Goal: Task Accomplishment & Management: Use online tool/utility

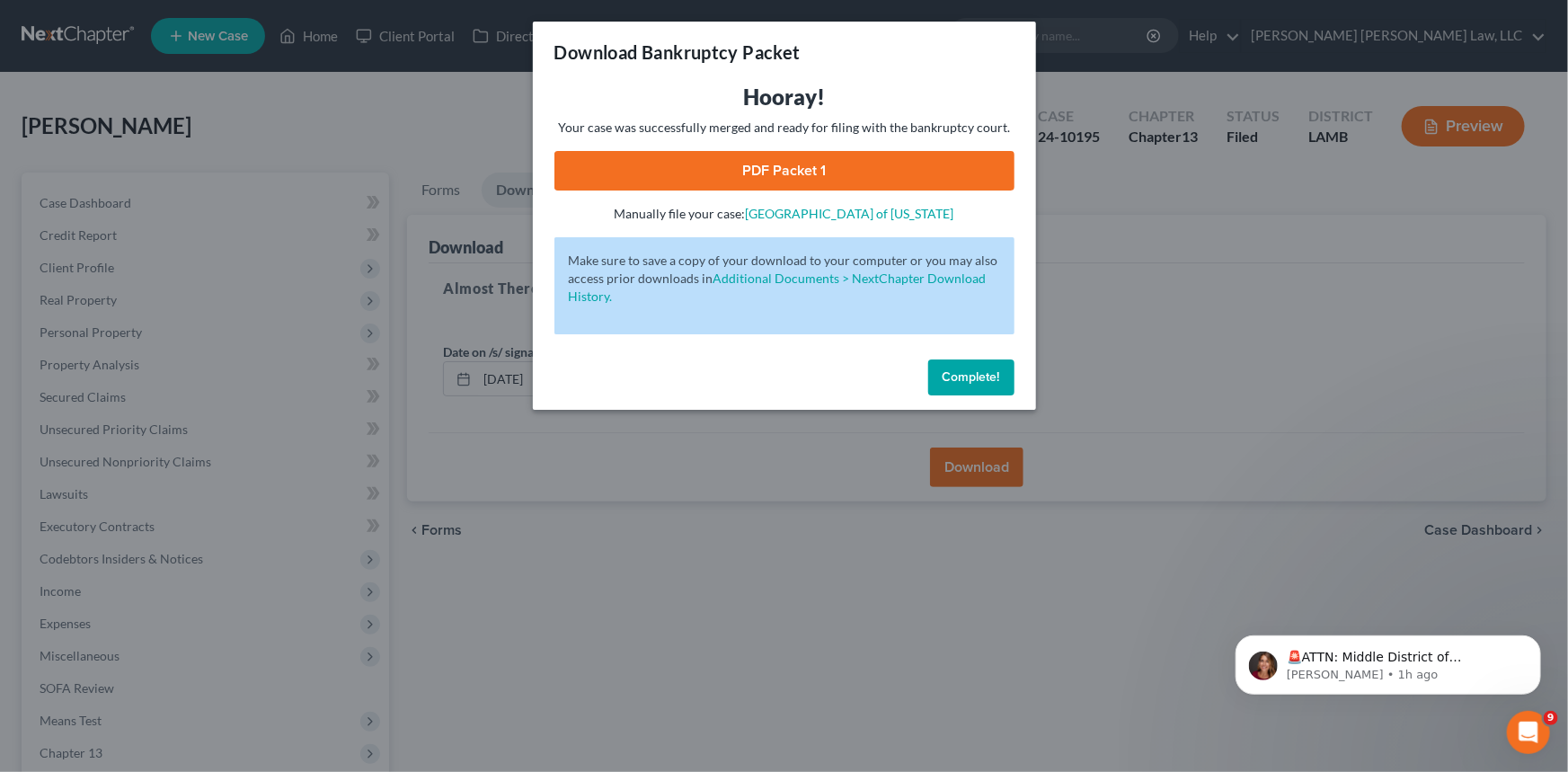
click at [730, 168] on link "PDF Packet 1" at bounding box center [784, 170] width 460 height 39
click at [983, 375] on span "Complete!" at bounding box center [972, 377] width 58 height 15
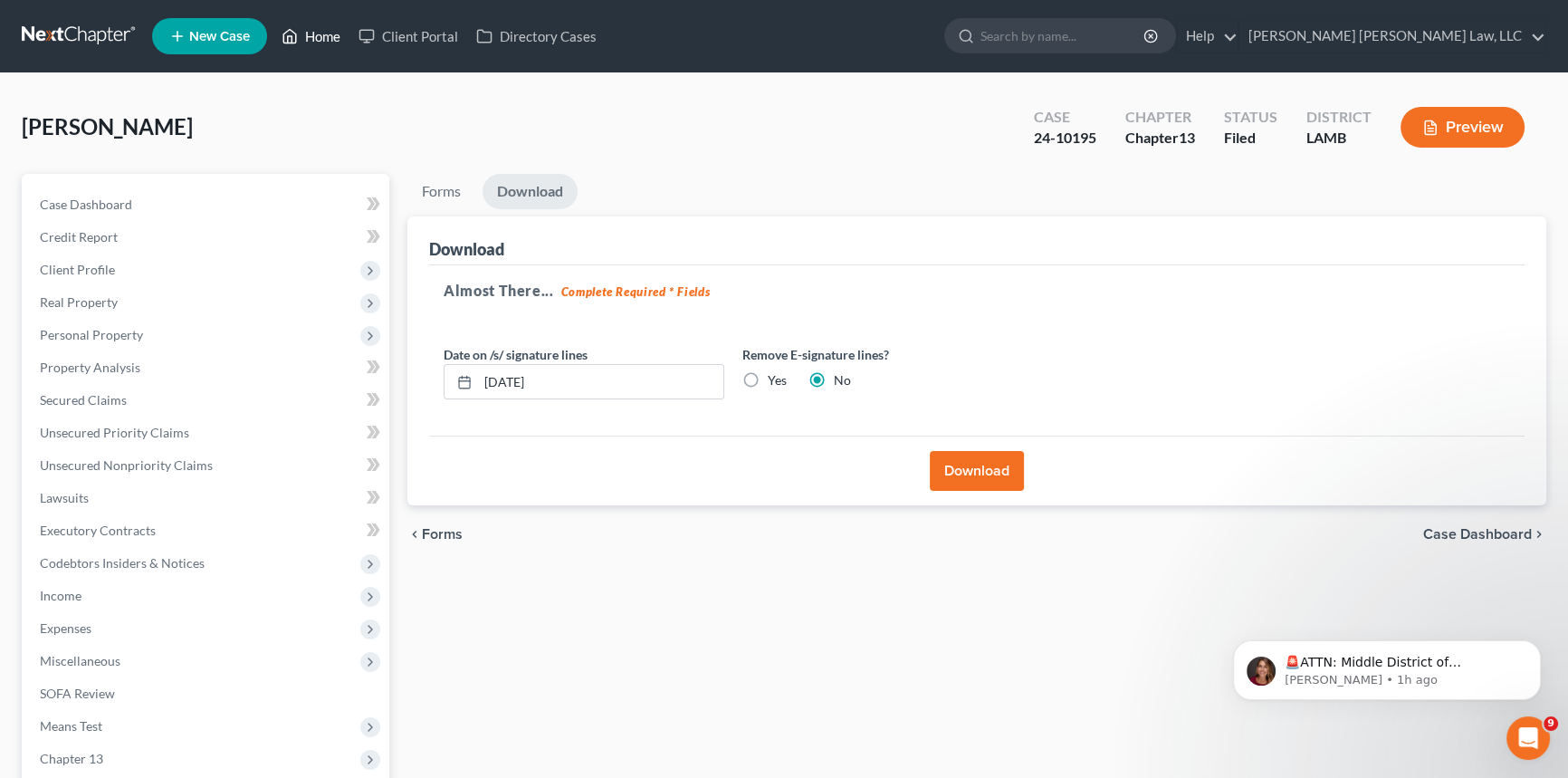
click at [321, 30] on link "Home" at bounding box center [311, 36] width 77 height 33
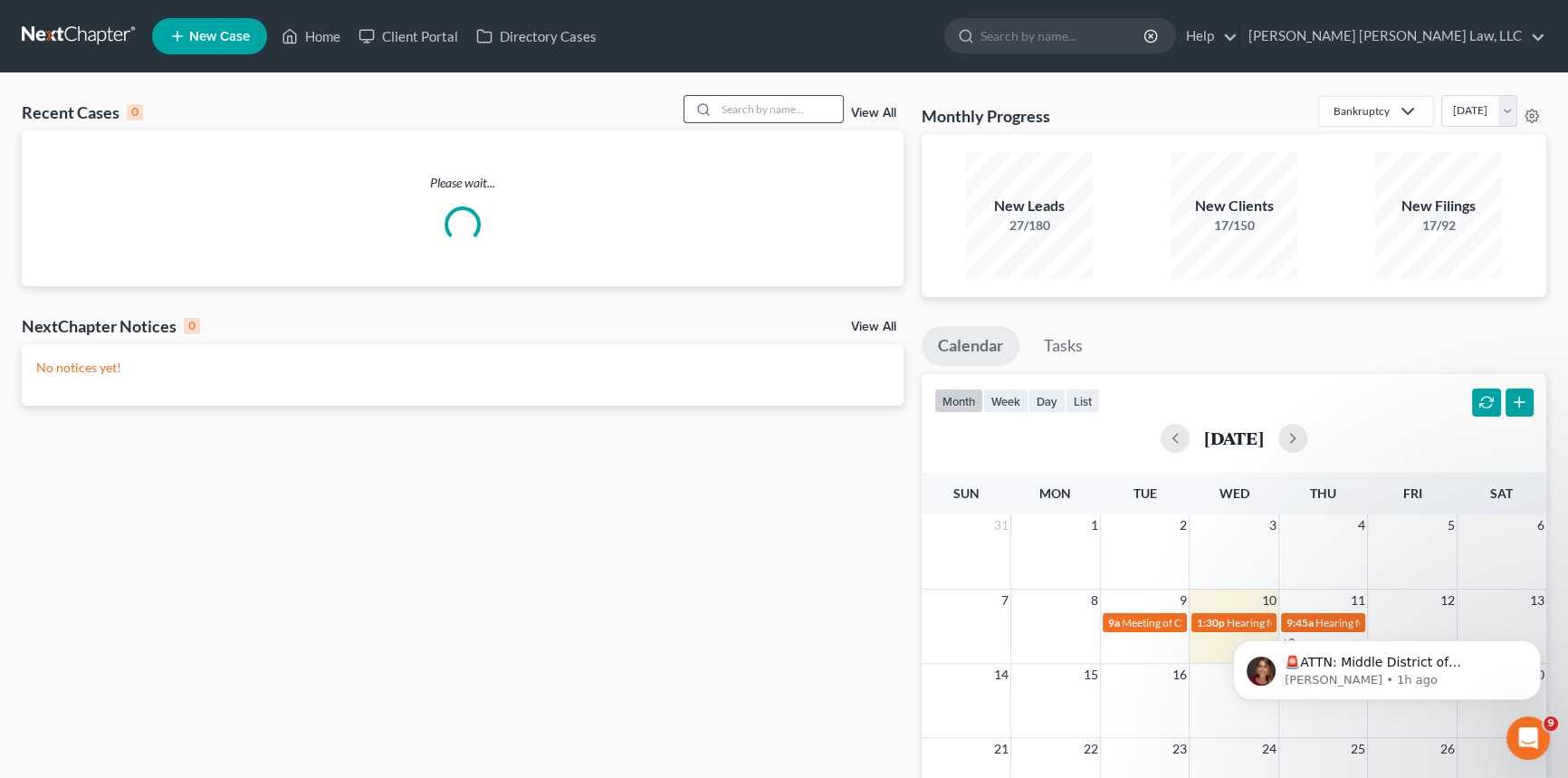
click at [728, 108] on input "search" at bounding box center [779, 109] width 127 height 26
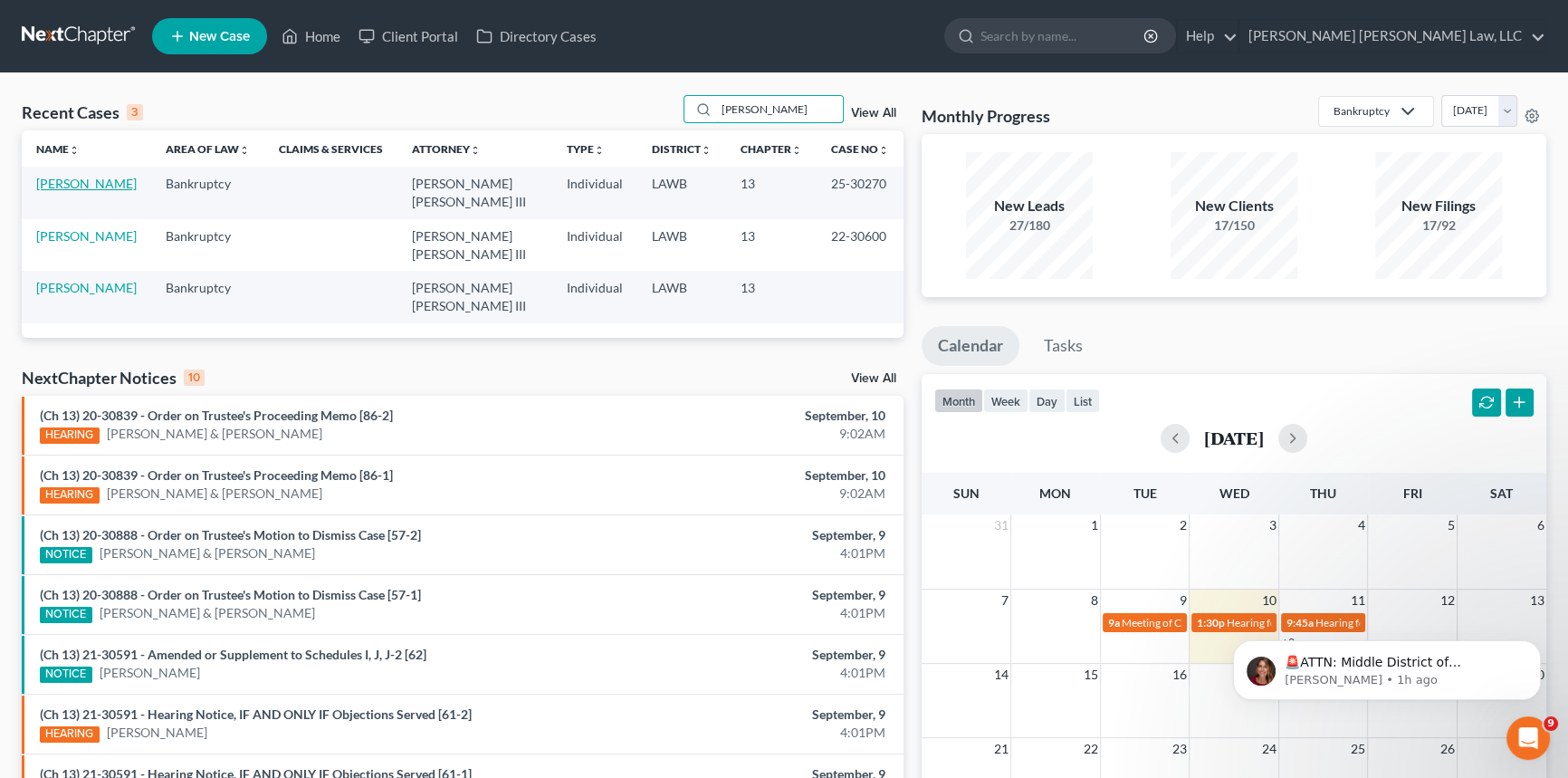
type input "[PERSON_NAME]"
click at [85, 182] on link "[PERSON_NAME]" at bounding box center [86, 183] width 100 height 15
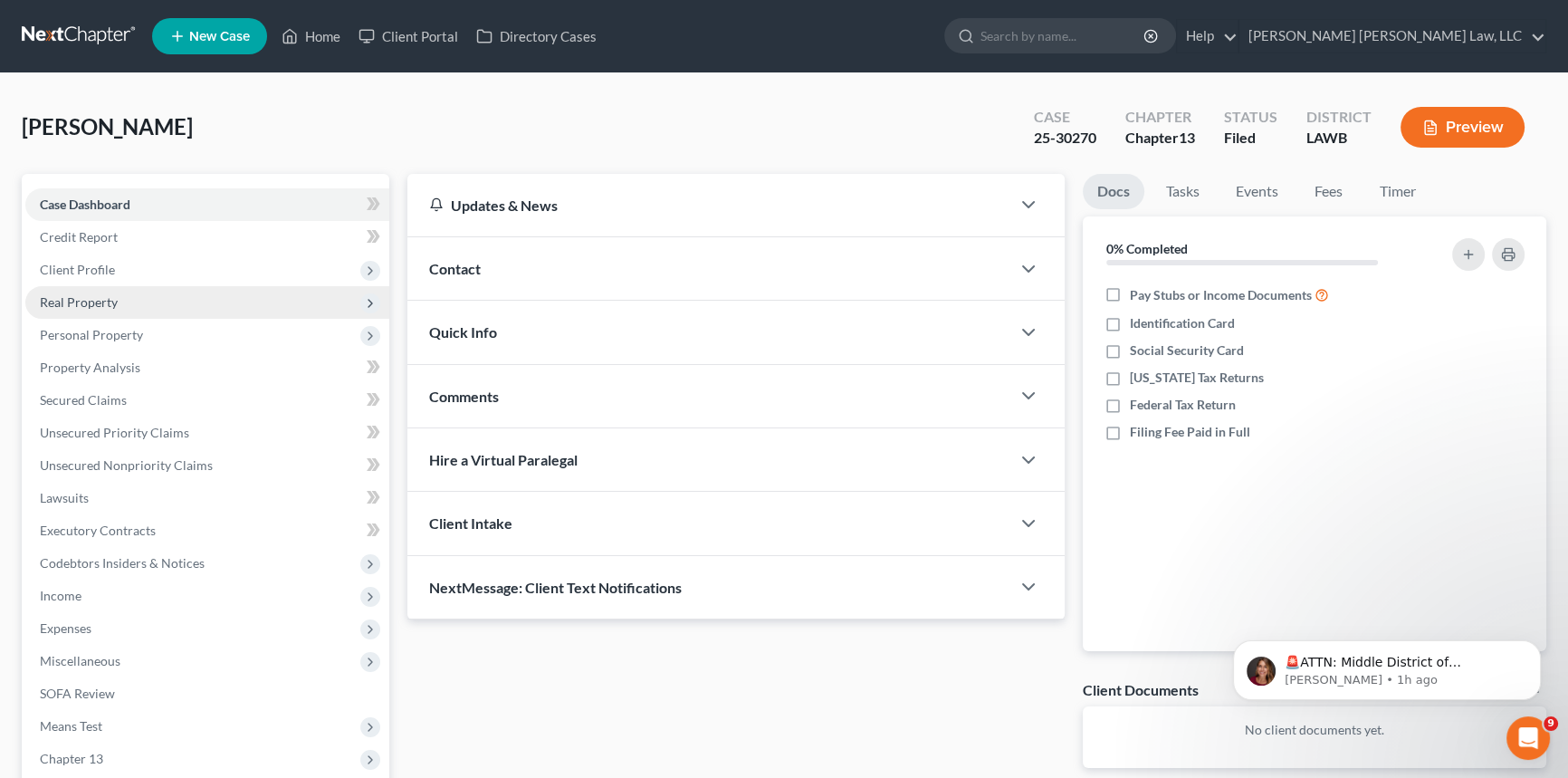
click at [95, 297] on span "Real Property" at bounding box center [78, 302] width 78 height 15
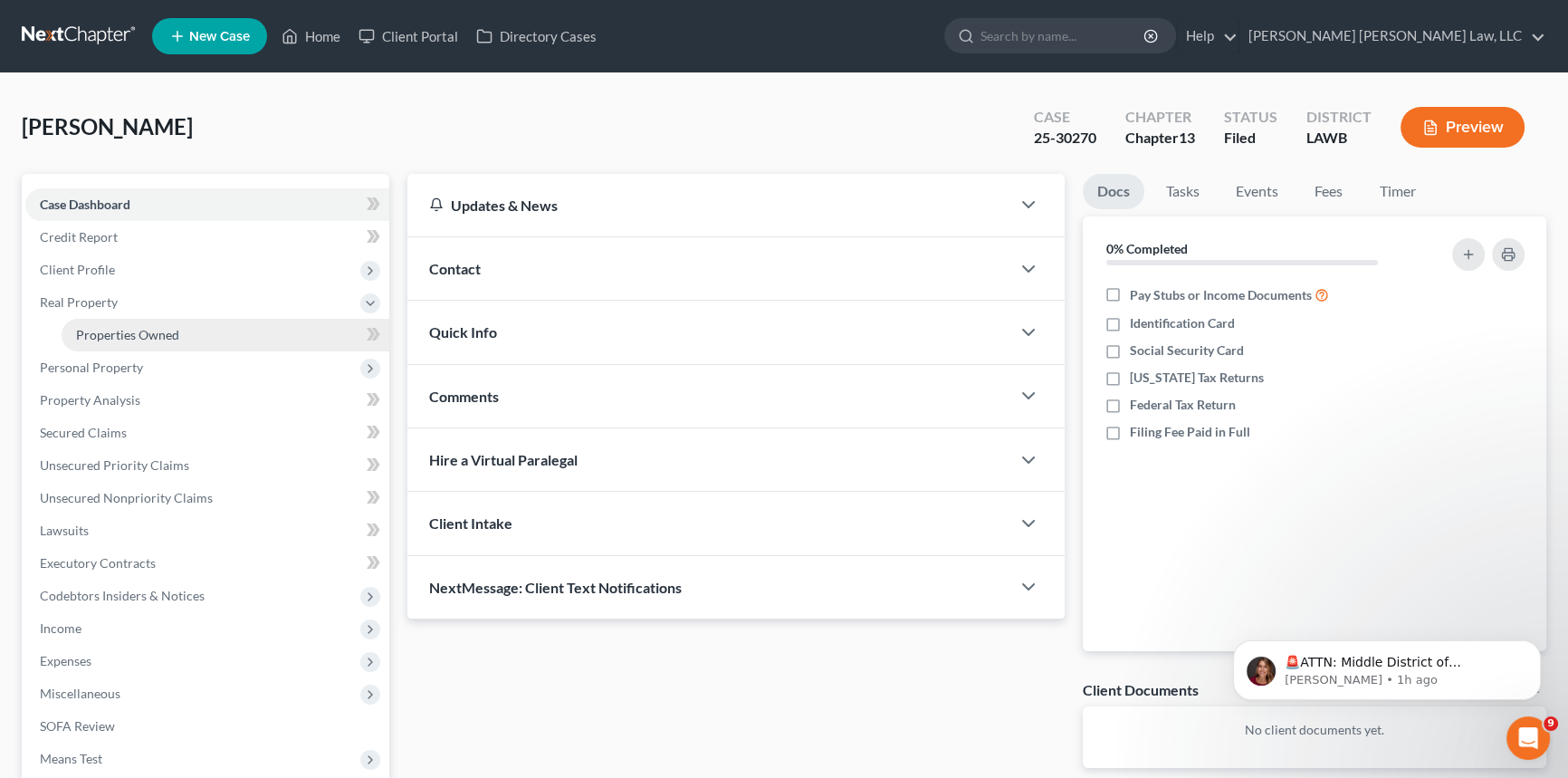
click at [124, 333] on span "Properties Owned" at bounding box center [127, 335] width 103 height 15
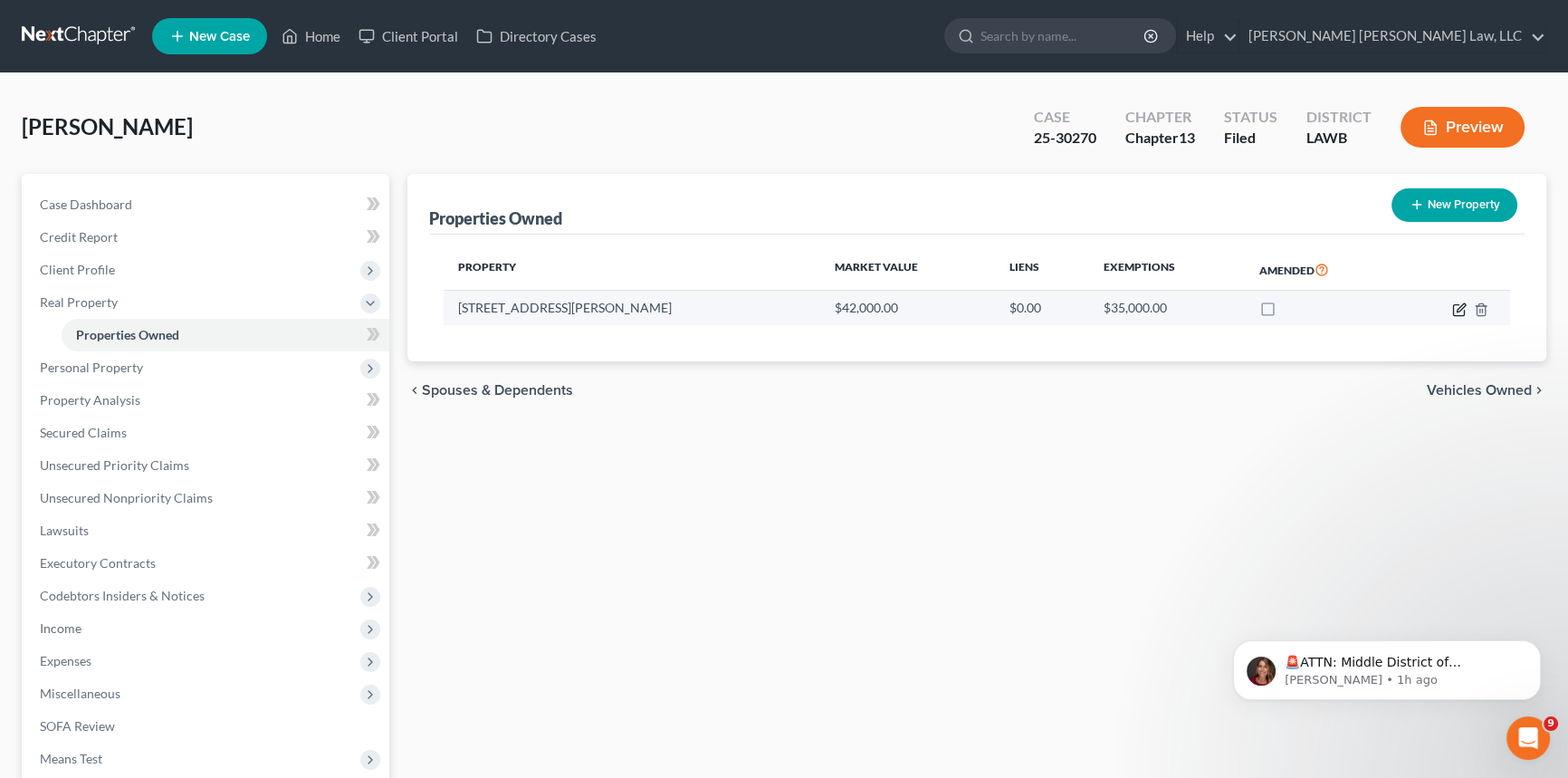
click at [1458, 307] on icon "button" at bounding box center [1458, 309] width 14 height 14
select select "19"
select select "4"
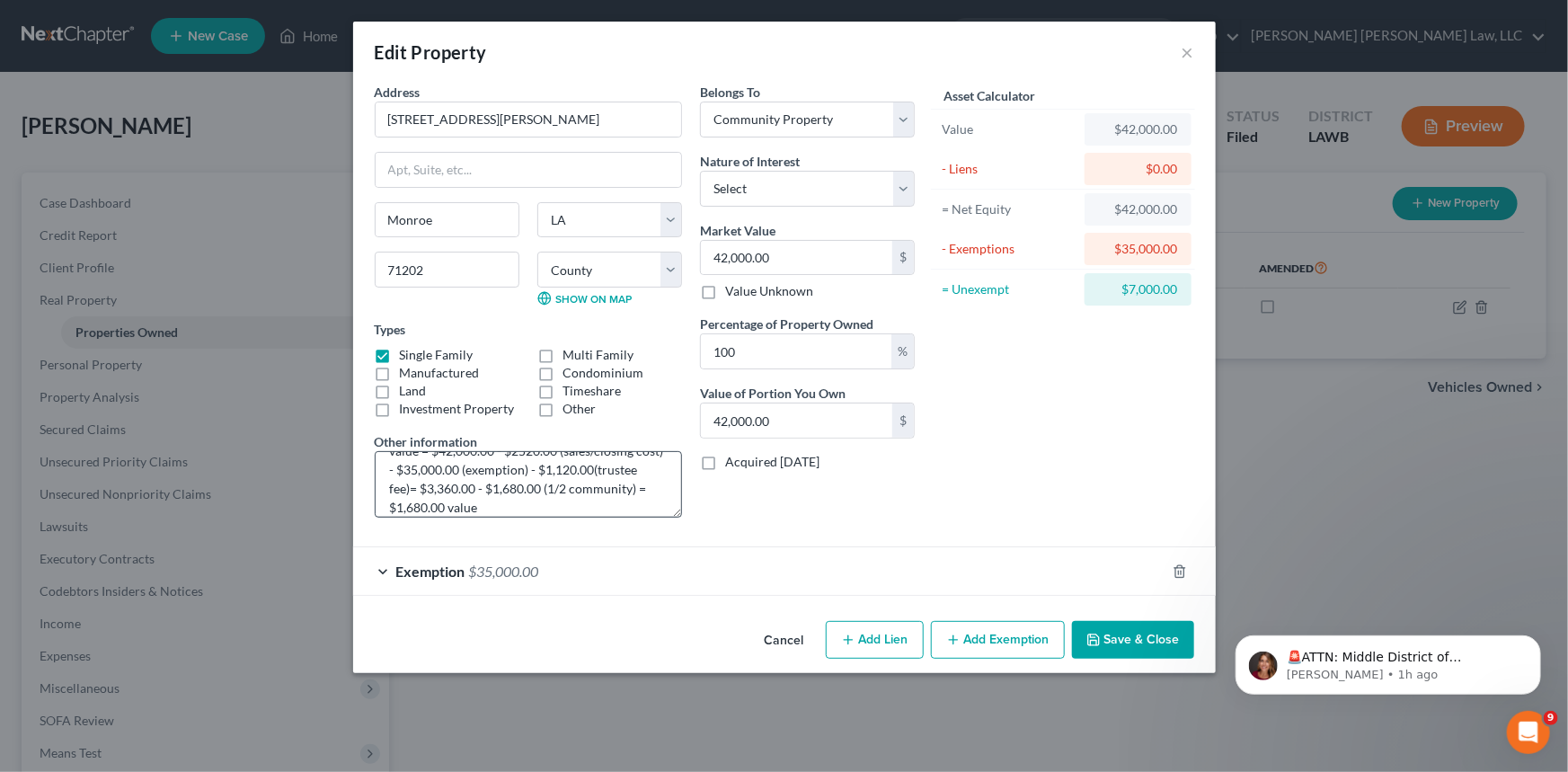
scroll to position [37, 0]
drag, startPoint x: 503, startPoint y: 490, endPoint x: 583, endPoint y: 511, distance: 82.7
click at [583, 511] on textarea "value = $42,000.00 - $2520.00 (sales/closing cost) - $35,000.00 (exemption) - $…" at bounding box center [529, 484] width 307 height 66
click at [599, 495] on textarea "value = $42,000.00 - $2520.00 (sales/closing cost) - $35,000.00 (exemption) - $…" at bounding box center [529, 484] width 307 height 66
drag, startPoint x: 1186, startPoint y: 47, endPoint x: 1177, endPoint y: 47, distance: 9.0
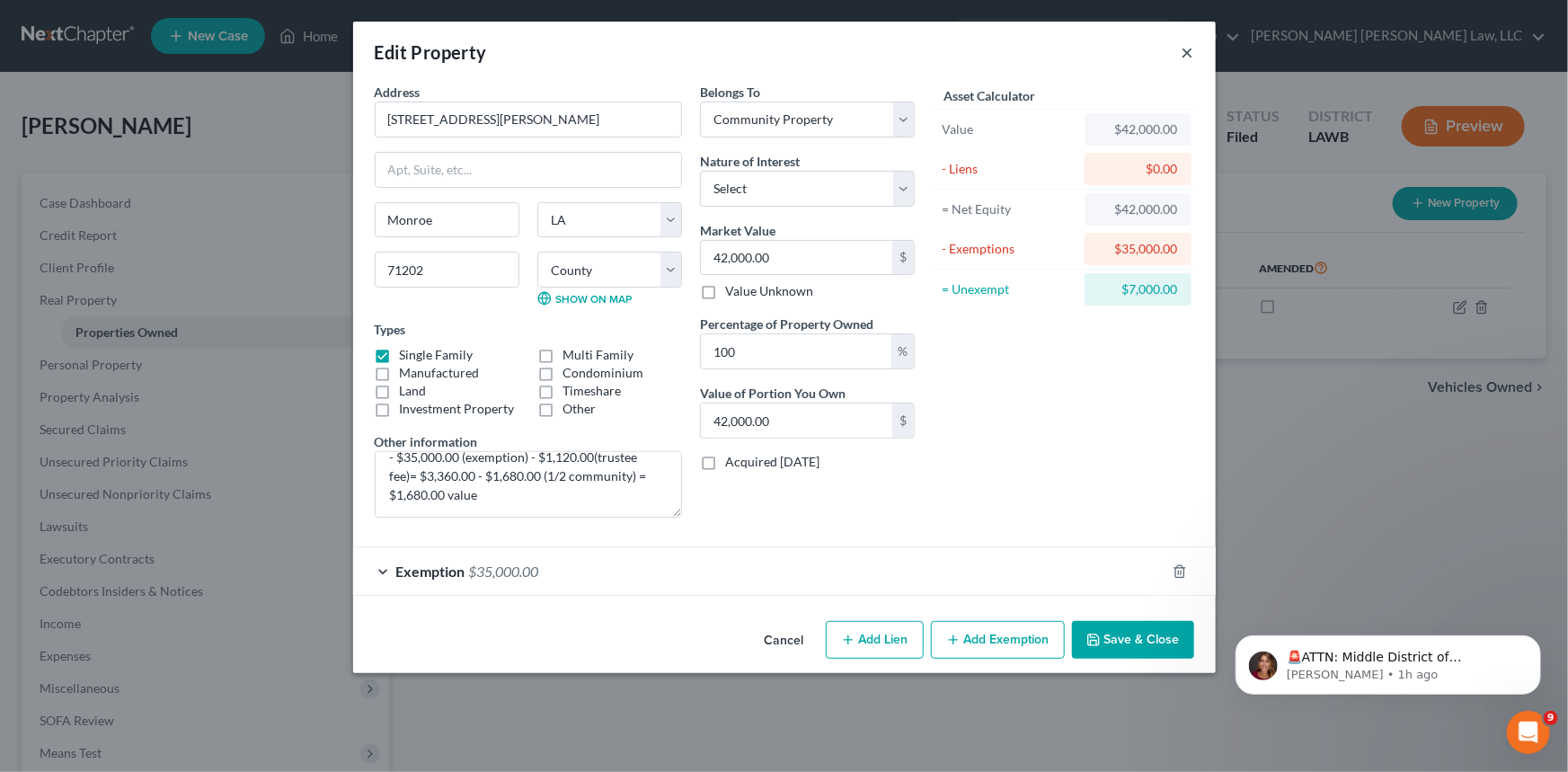
click at [1186, 47] on button "×" at bounding box center [1188, 51] width 13 height 21
